Goal: Task Accomplishment & Management: Manage account settings

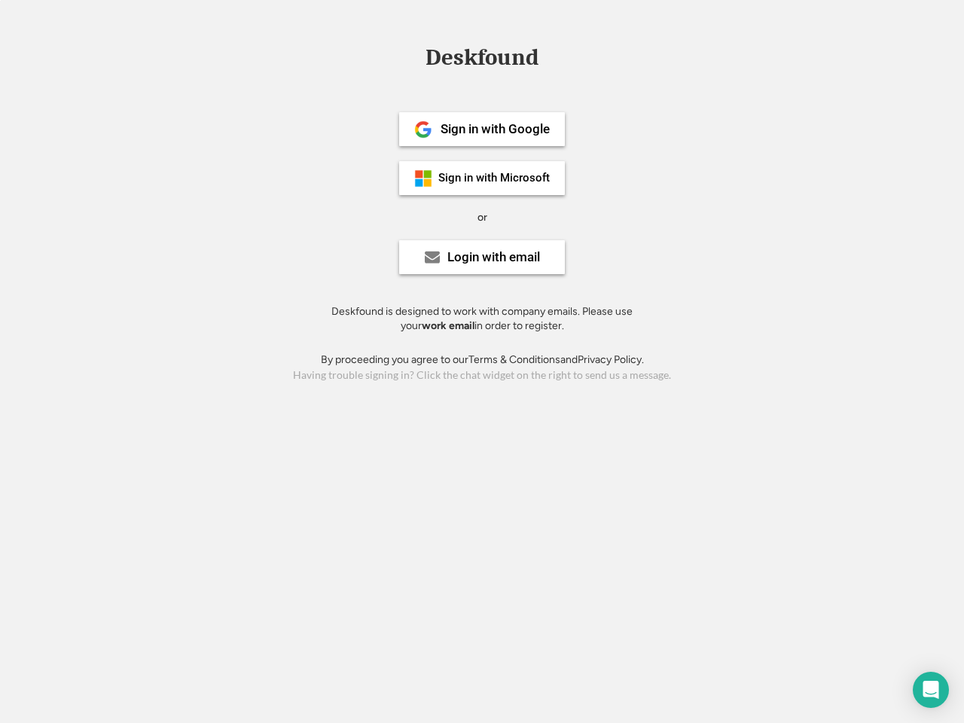
click at [482, 215] on div "or" at bounding box center [483, 217] width 10 height 15
click at [482, 60] on div "Deskfound" at bounding box center [482, 57] width 128 height 23
click at [412, 56] on div "Deskfound" at bounding box center [482, 60] width 964 height 29
click at [482, 60] on div "Deskfound" at bounding box center [482, 57] width 128 height 23
click at [482, 217] on div "or" at bounding box center [483, 217] width 10 height 15
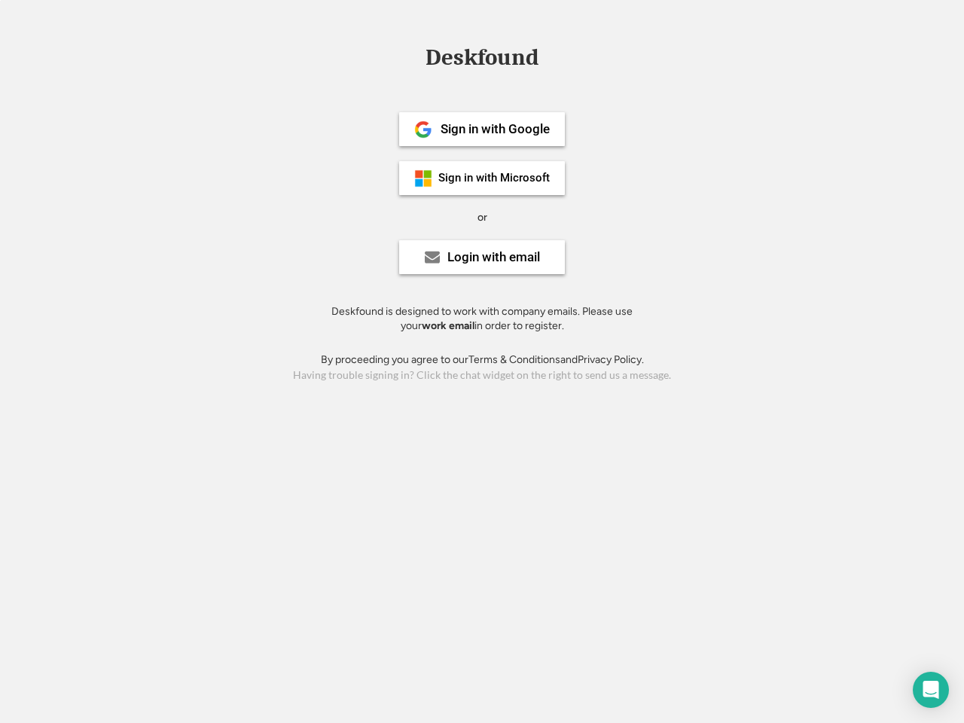
click at [482, 129] on div "Sign in with Google" at bounding box center [495, 129] width 109 height 13
click at [495, 129] on div "Sign in with Google" at bounding box center [495, 129] width 109 height 13
click at [423, 130] on img at bounding box center [423, 130] width 18 height 18
click at [482, 178] on div "Sign in with Microsoft" at bounding box center [493, 177] width 111 height 11
click at [495, 178] on div "Sign in with Microsoft" at bounding box center [493, 177] width 111 height 11
